Goal: Information Seeking & Learning: Learn about a topic

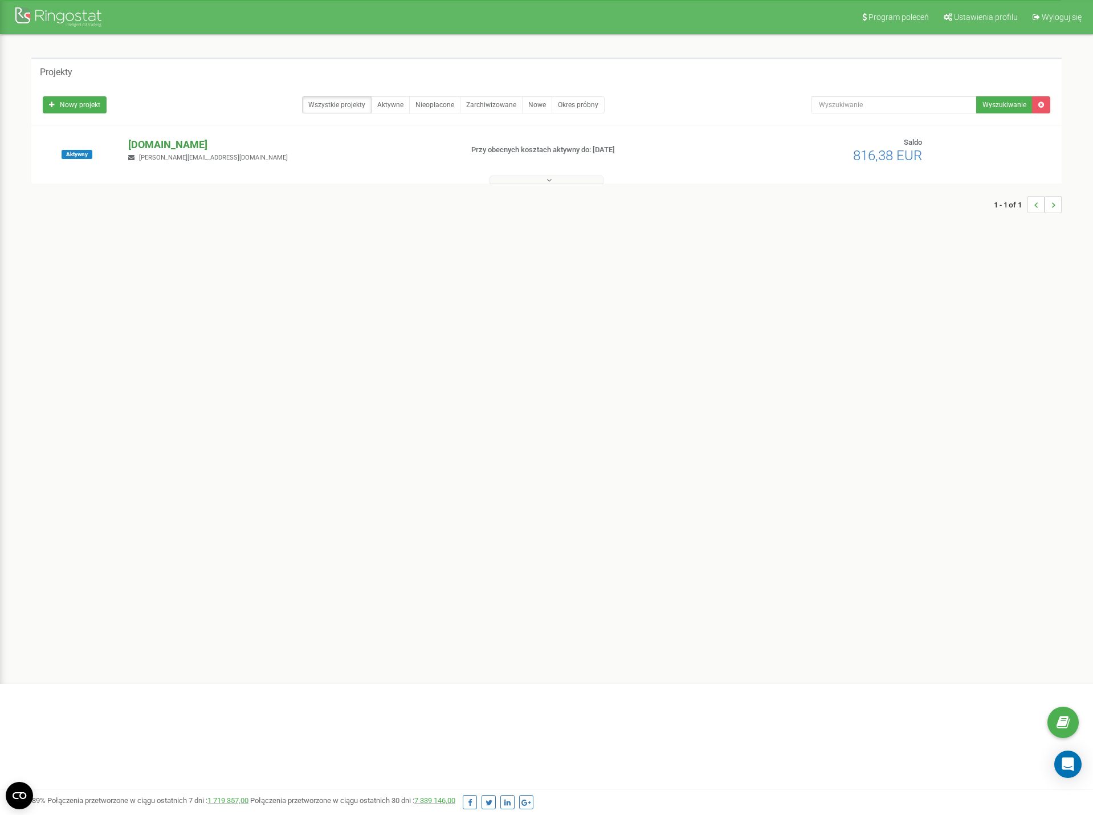
click at [173, 146] on p "[DOMAIN_NAME]" at bounding box center [290, 144] width 324 height 15
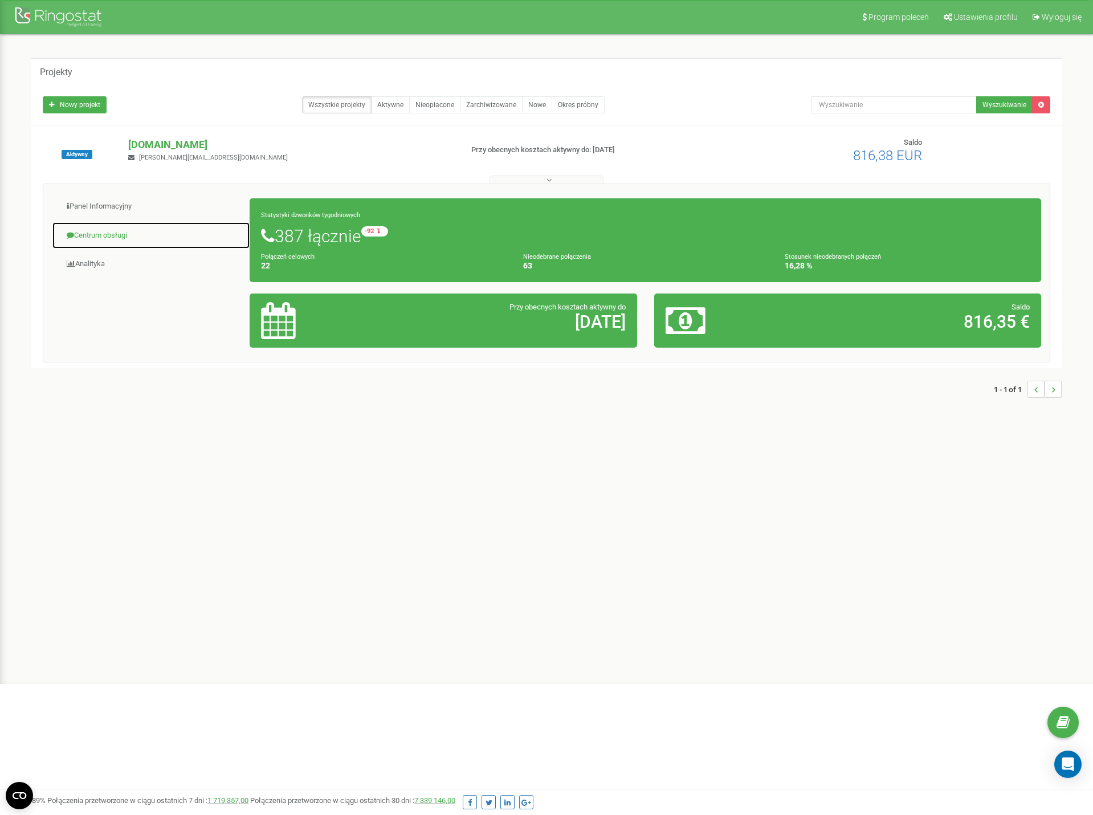
click at [114, 223] on link "Centrum obsługi" at bounding box center [151, 236] width 198 height 28
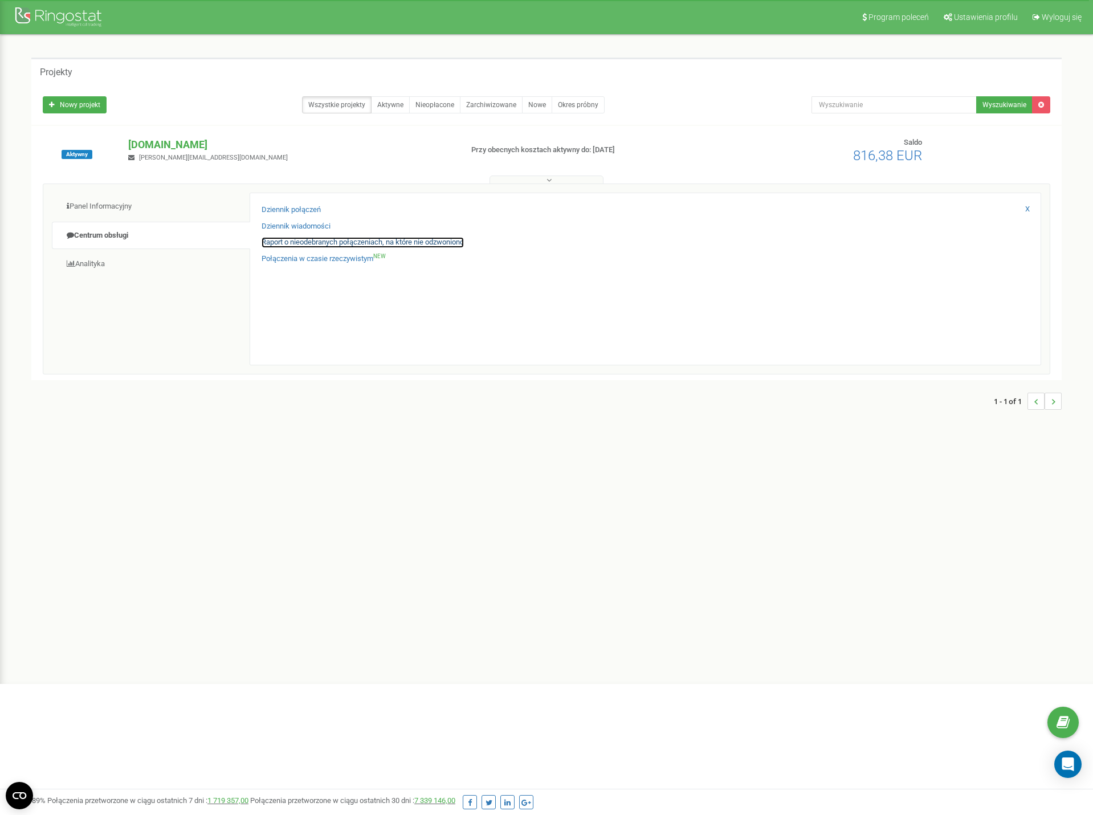
click at [357, 241] on link "Raport o nieodebranych połączeniach, na które nie odzwoniono" at bounding box center [363, 242] width 202 height 11
